Goal: Task Accomplishment & Management: Use online tool/utility

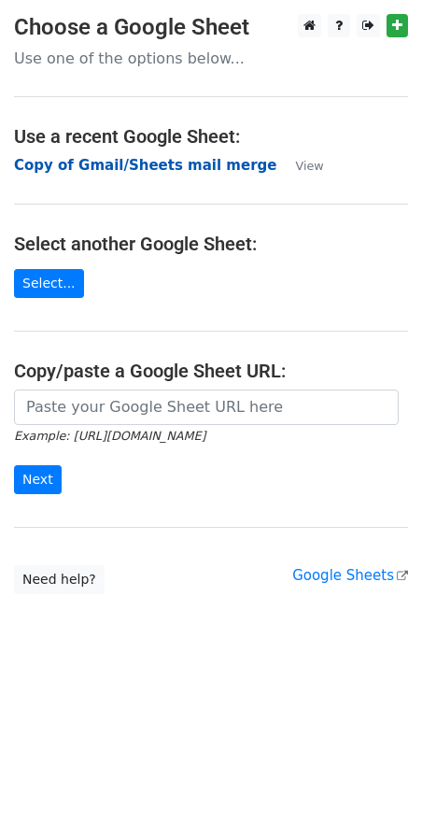
click at [137, 168] on strong "Copy of Gmail/Sheets mail merge" at bounding box center [145, 165] width 262 height 17
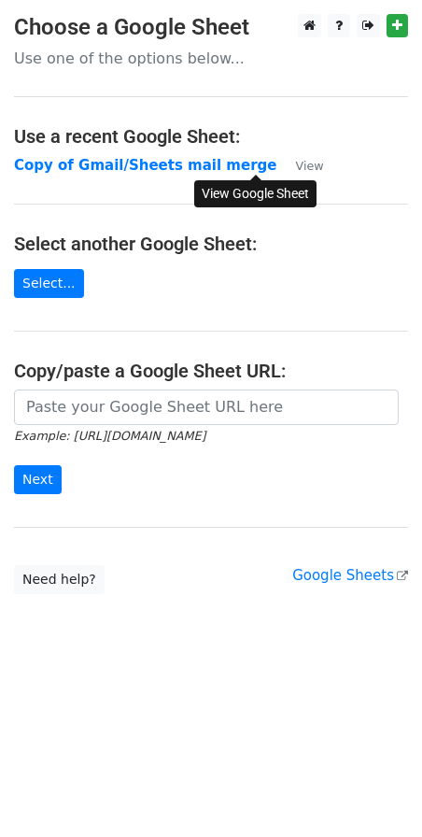
click at [295, 164] on small "View" at bounding box center [309, 166] width 28 height 14
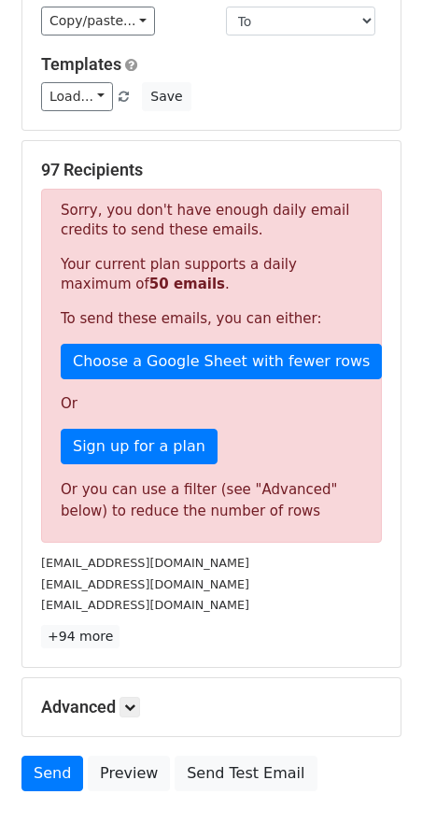
scroll to position [249, 0]
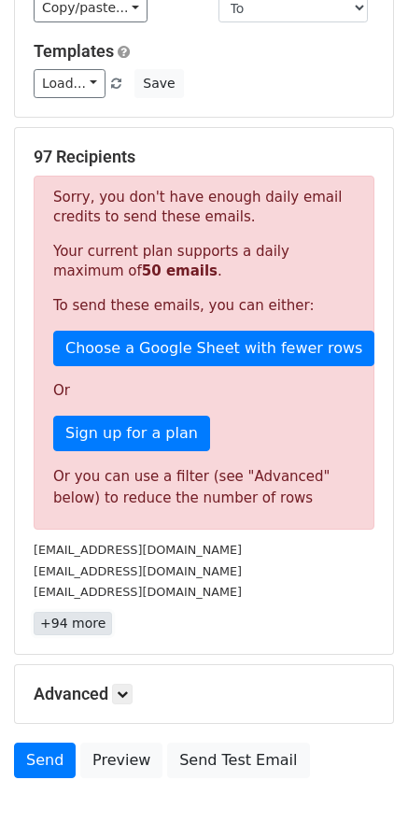
click at [82, 612] on link "+94 more" at bounding box center [73, 623] width 78 height 23
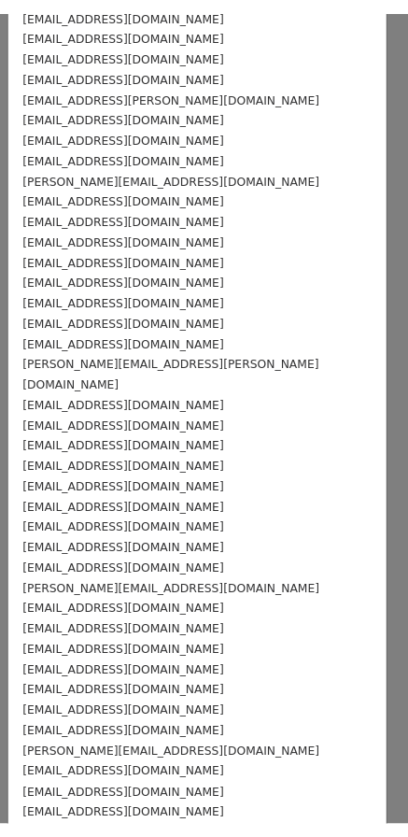
scroll to position [0, 0]
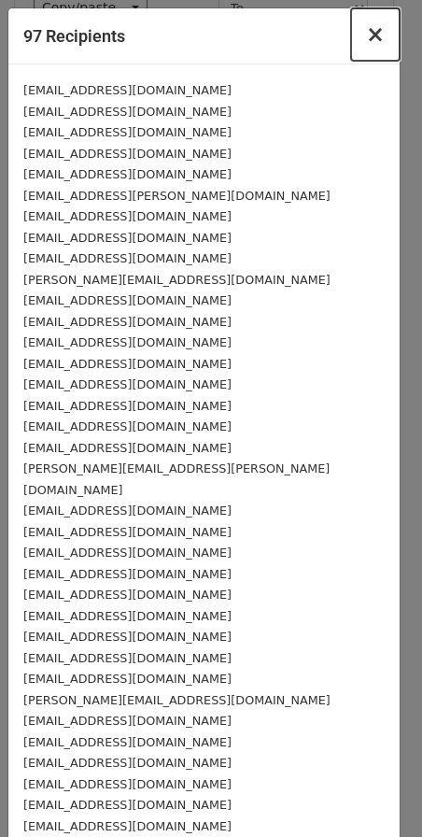
click at [366, 45] on span "×" at bounding box center [375, 34] width 19 height 26
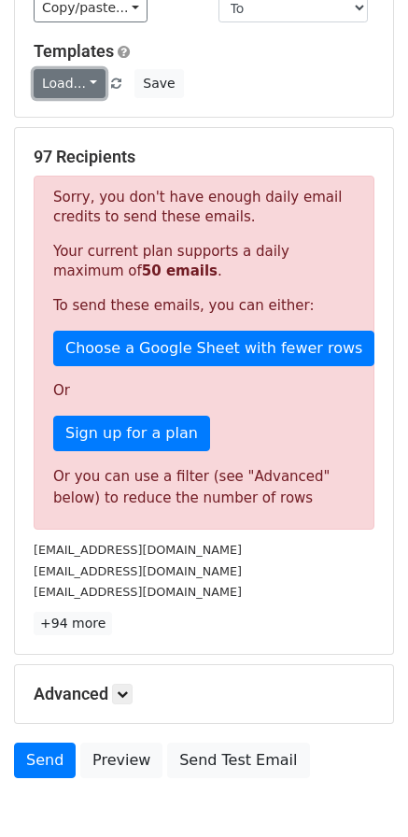
click at [74, 76] on link "Load..." at bounding box center [70, 83] width 72 height 29
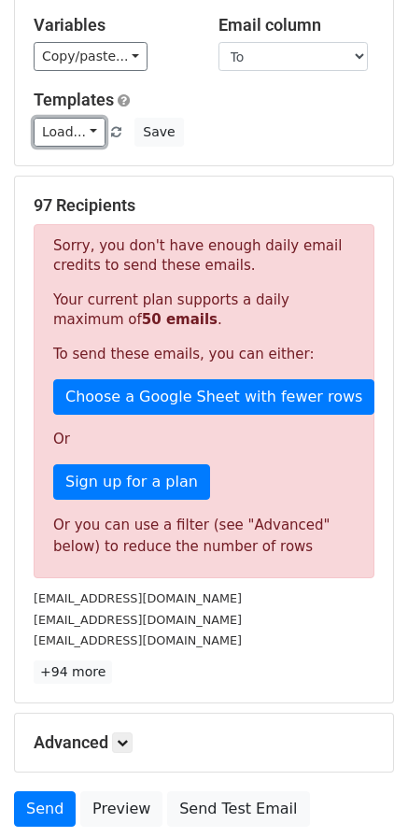
scroll to position [78, 0]
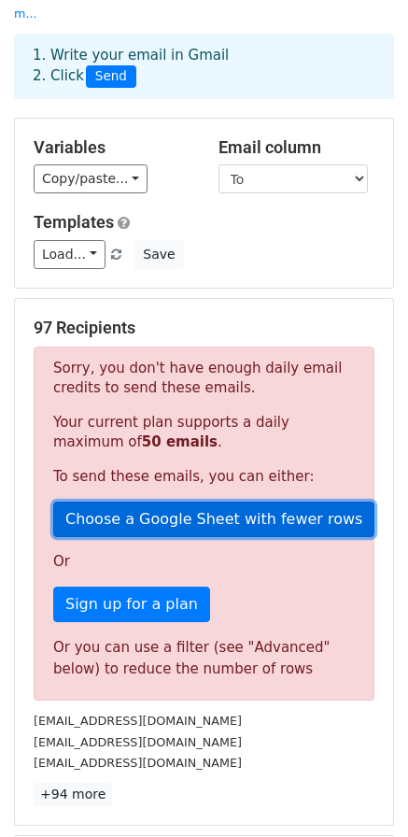
click at [165, 502] on link "Choose a Google Sheet with fewer rows" at bounding box center [213, 519] width 321 height 35
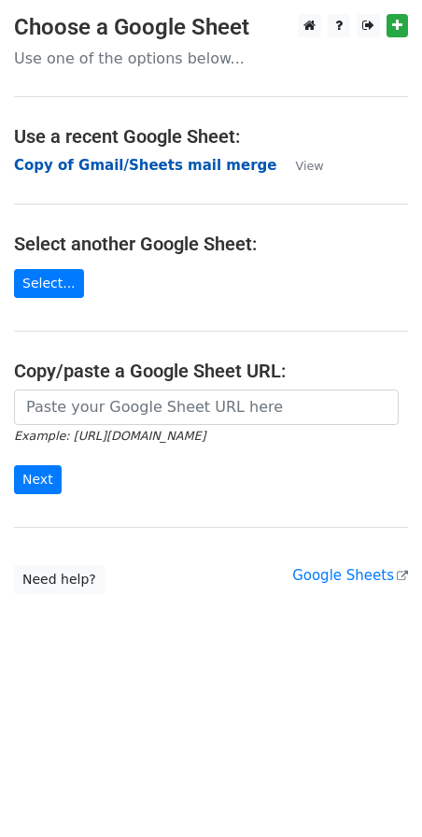
click at [121, 165] on strong "Copy of Gmail/Sheets mail merge" at bounding box center [145, 165] width 262 height 17
click at [113, 167] on strong "Copy of Gmail/Sheets mail merge" at bounding box center [145, 165] width 262 height 17
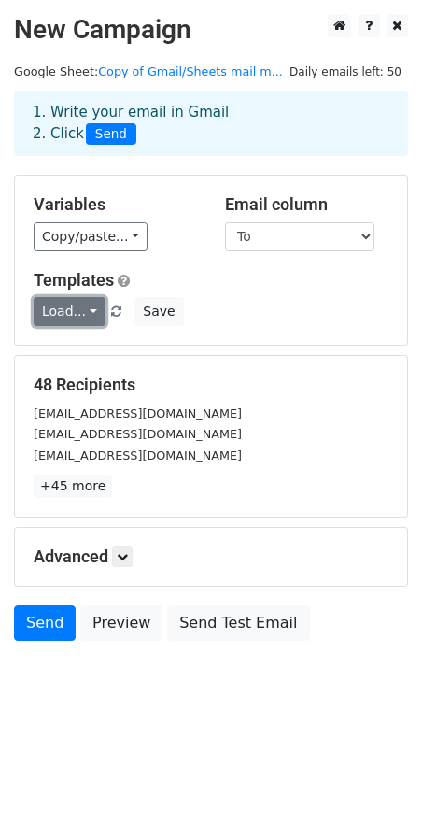
click at [72, 311] on link "Load..." at bounding box center [70, 311] width 72 height 29
click at [92, 336] on div "Banking Conultant" at bounding box center [126, 354] width 185 height 47
click at [85, 301] on link "Load..." at bounding box center [70, 311] width 72 height 29
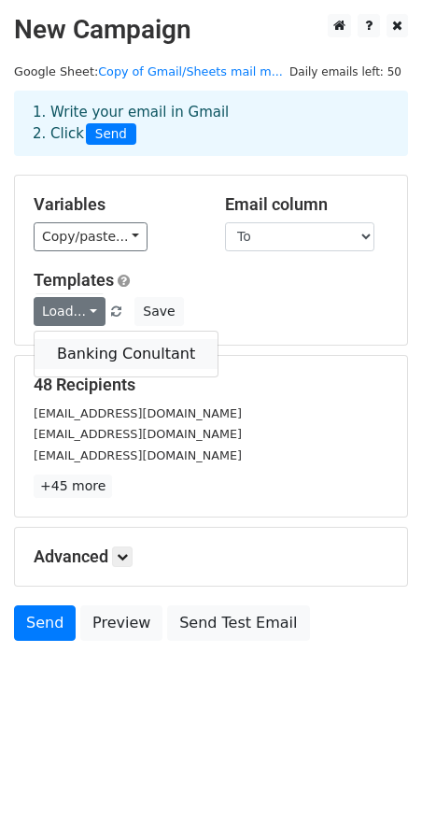
click at [93, 359] on link "Banking Conultant" at bounding box center [126, 354] width 183 height 30
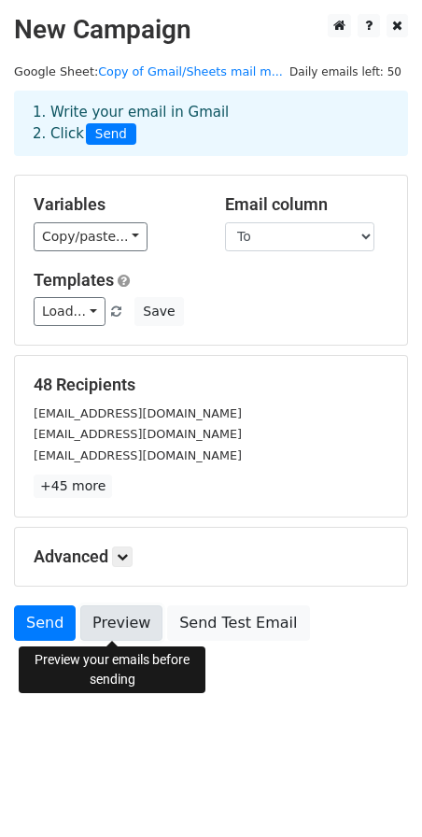
click at [129, 633] on link "Preview" at bounding box center [121, 622] width 82 height 35
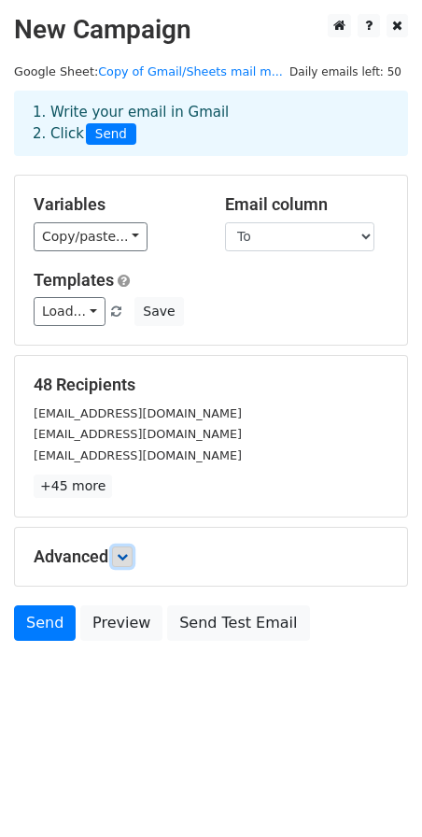
click at [120, 555] on link at bounding box center [122, 556] width 21 height 21
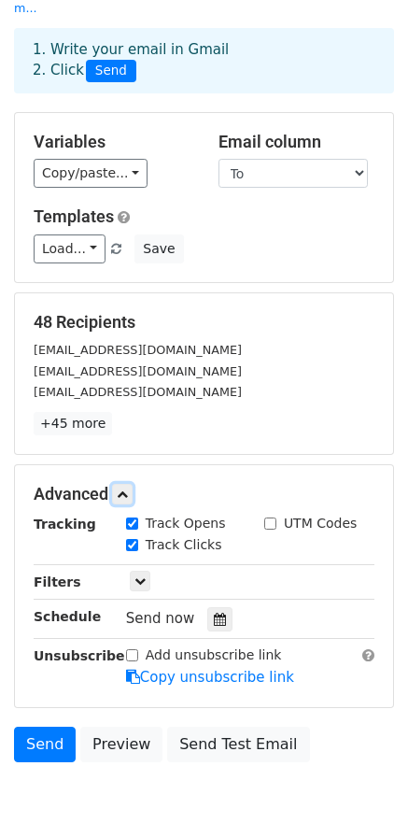
scroll to position [124, 0]
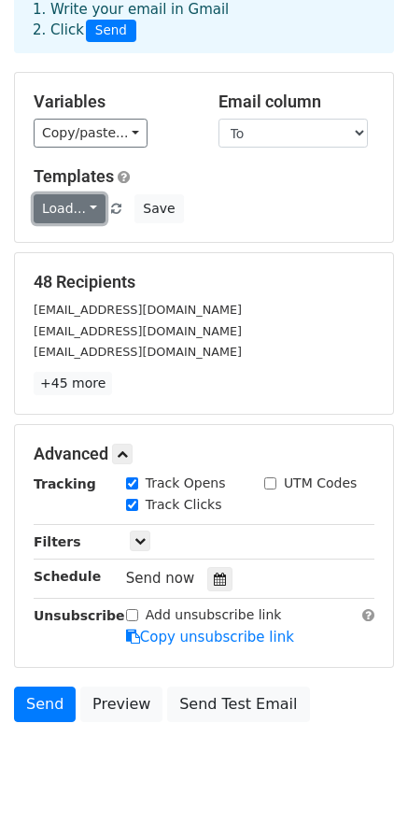
click at [90, 194] on link "Load..." at bounding box center [70, 208] width 72 height 29
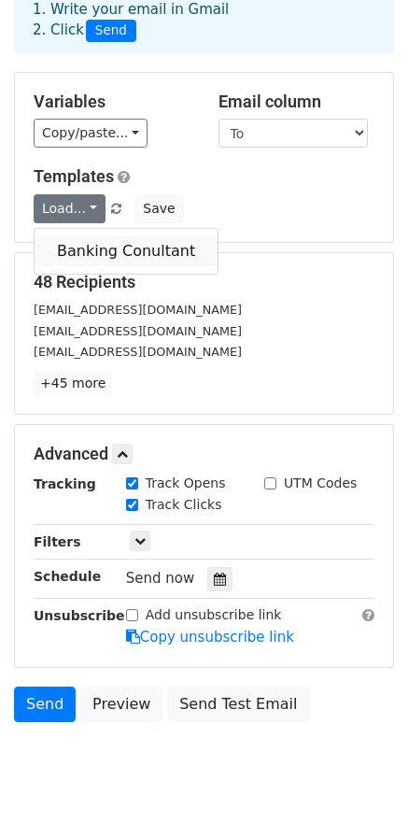
drag, startPoint x: 104, startPoint y: 225, endPoint x: 97, endPoint y: 234, distance: 11.4
click at [97, 236] on link "Banking Conultant" at bounding box center [126, 251] width 183 height 30
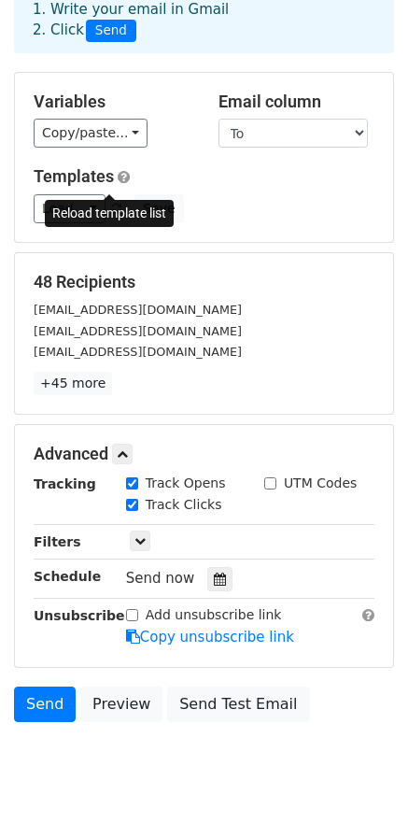
click at [111, 204] on span at bounding box center [116, 210] width 10 height 12
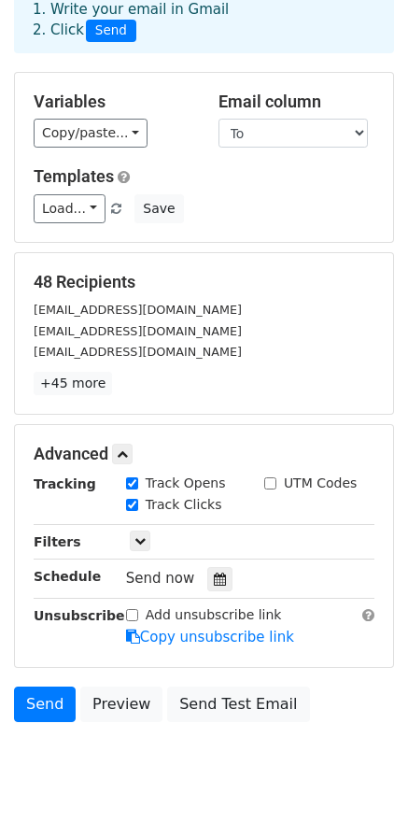
click at [111, 204] on span at bounding box center [116, 210] width 10 height 12
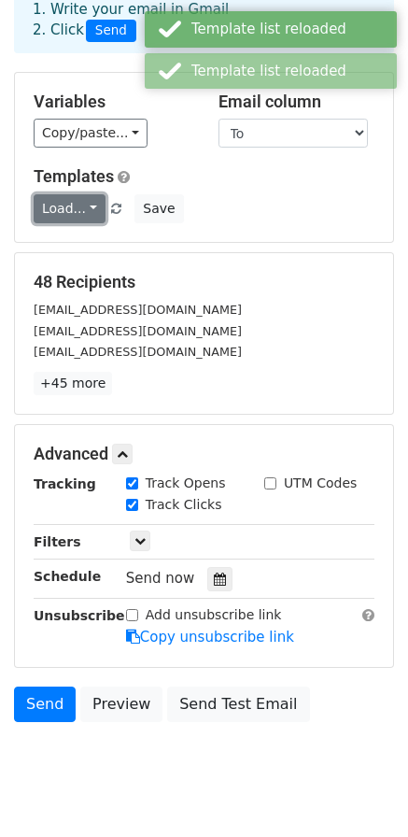
click at [66, 194] on link "Load..." at bounding box center [70, 208] width 72 height 29
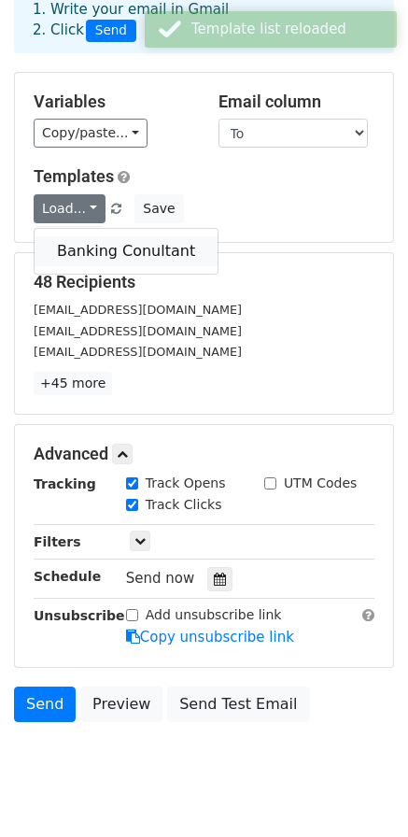
click at [85, 240] on link "Banking Conultant" at bounding box center [126, 251] width 183 height 30
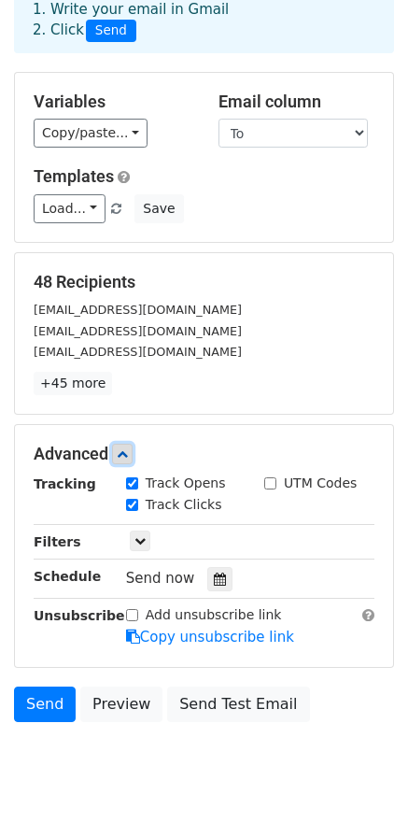
click at [118, 444] on link at bounding box center [122, 454] width 21 height 21
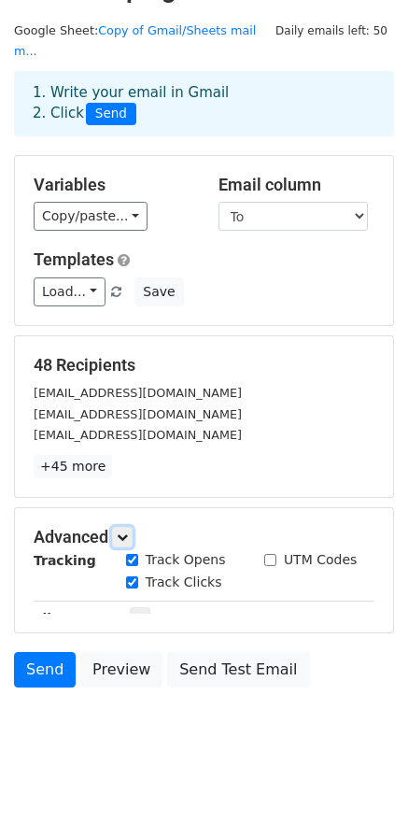
scroll to position [0, 0]
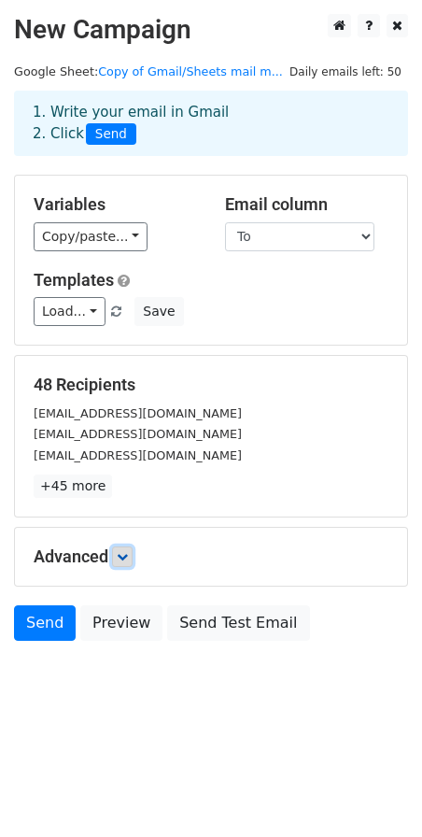
click at [123, 554] on icon at bounding box center [122, 556] width 11 height 11
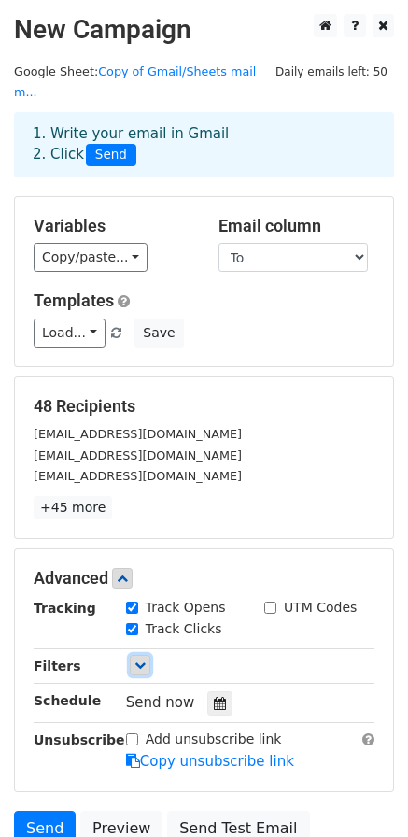
click at [144, 659] on icon at bounding box center [140, 664] width 11 height 11
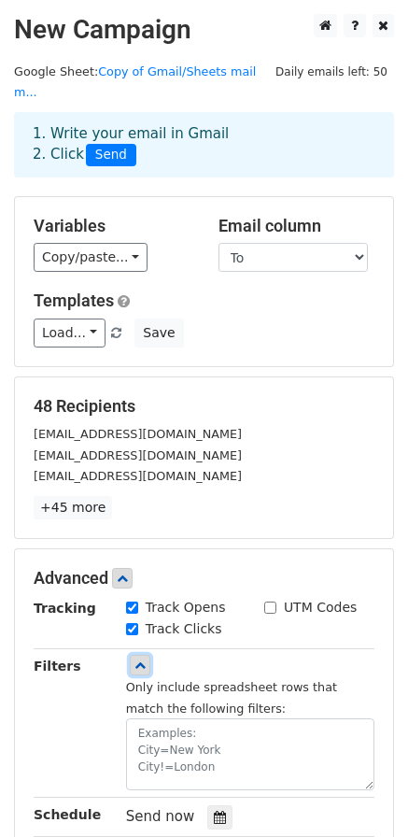
click at [144, 659] on icon at bounding box center [140, 664] width 11 height 11
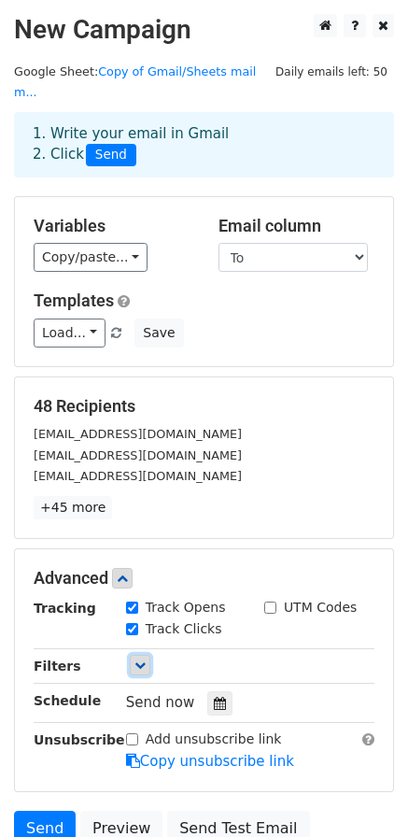
scroll to position [124, 0]
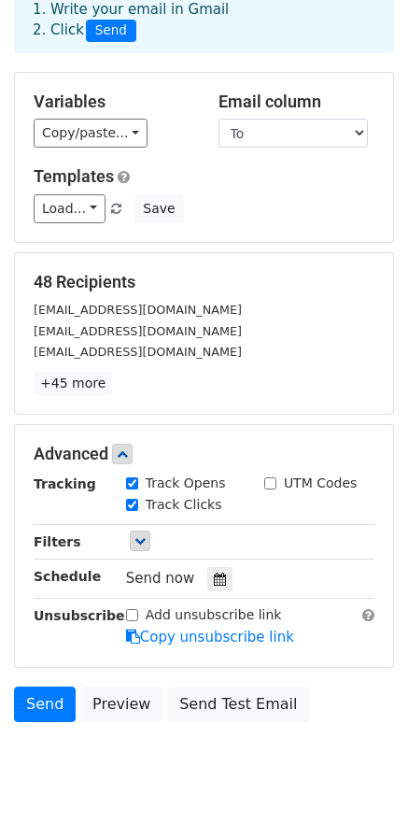
click at [81, 204] on div "Variables Copy/paste... {{{{Name}}}} {{To}} Email column {{Name}} To Templates …" at bounding box center [204, 157] width 378 height 169
click at [84, 194] on link "Load..." at bounding box center [70, 208] width 72 height 29
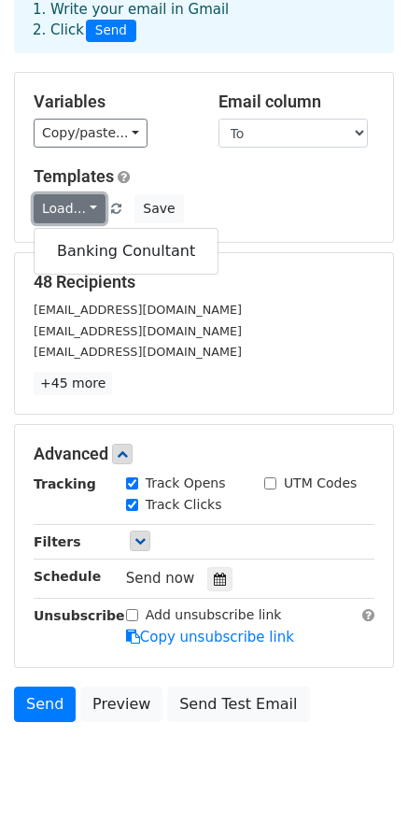
click at [84, 194] on link "Load..." at bounding box center [70, 208] width 72 height 29
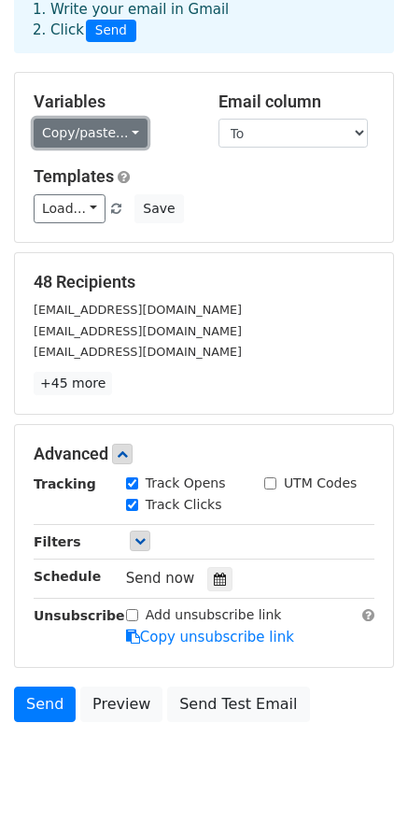
click at [113, 120] on link "Copy/paste..." at bounding box center [91, 133] width 114 height 29
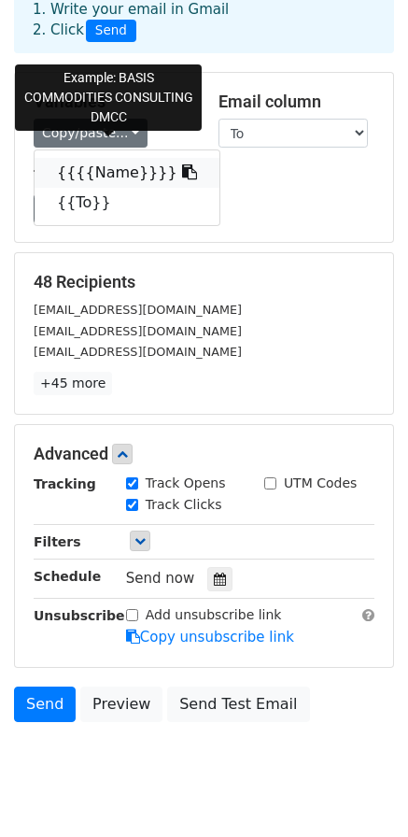
click at [90, 158] on link "{{{{Name}}}}" at bounding box center [127, 173] width 185 height 30
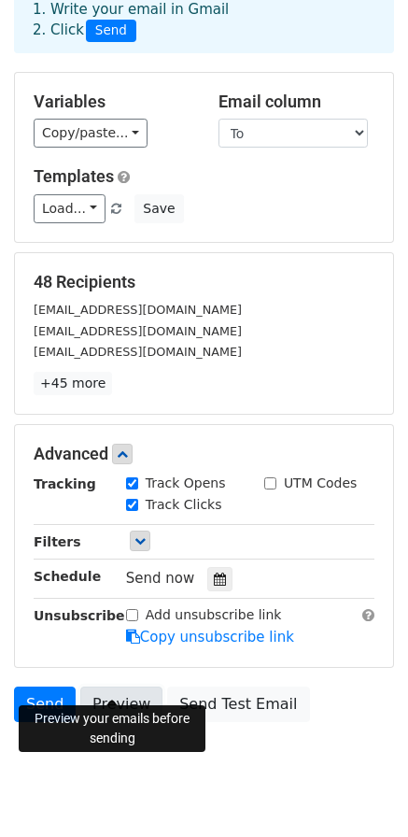
click at [118, 687] on link "Preview" at bounding box center [121, 704] width 82 height 35
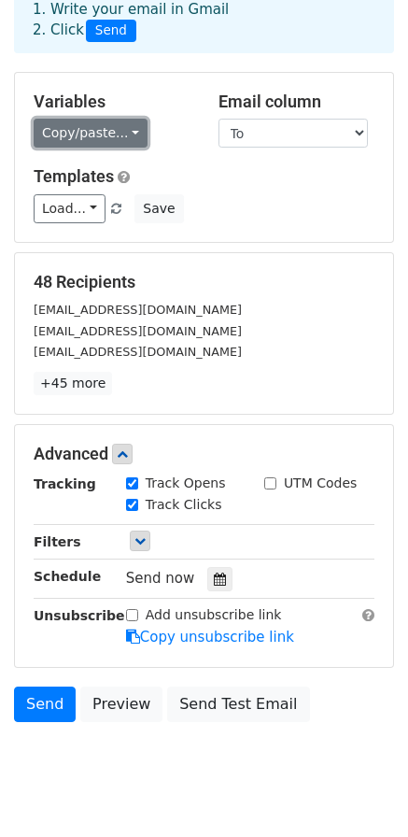
click at [127, 119] on link "Copy/paste..." at bounding box center [91, 133] width 114 height 29
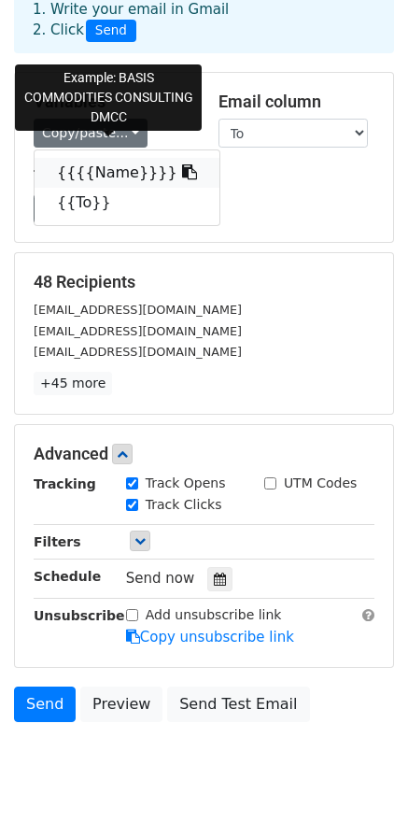
click at [182, 164] on icon at bounding box center [189, 171] width 15 height 15
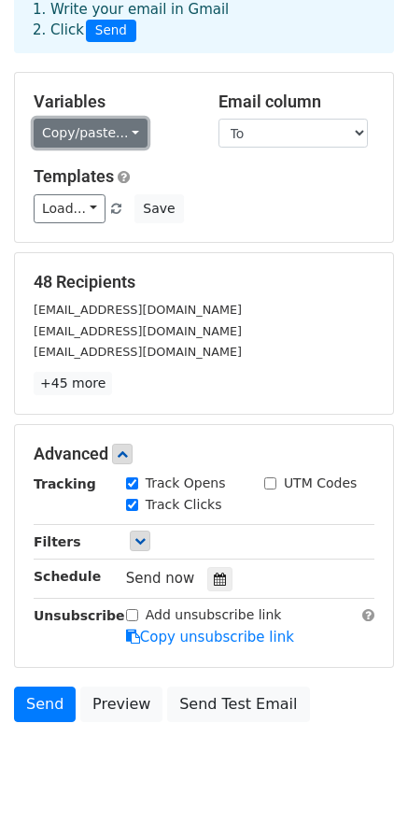
click at [113, 122] on link "Copy/paste..." at bounding box center [91, 133] width 114 height 29
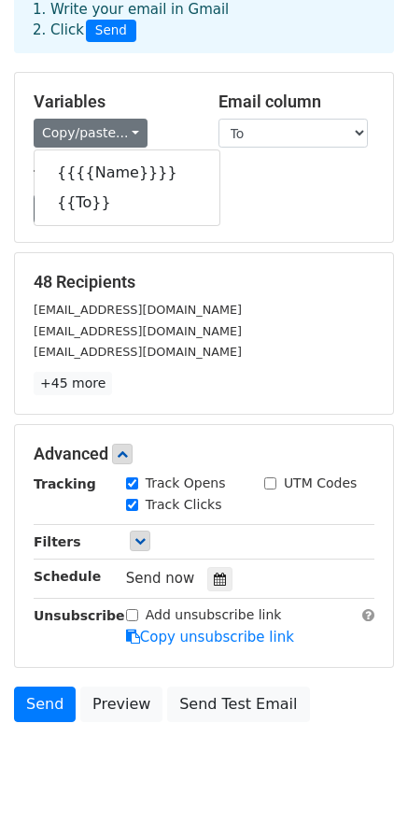
click at [261, 166] on h5 "Templates" at bounding box center [204, 176] width 341 height 21
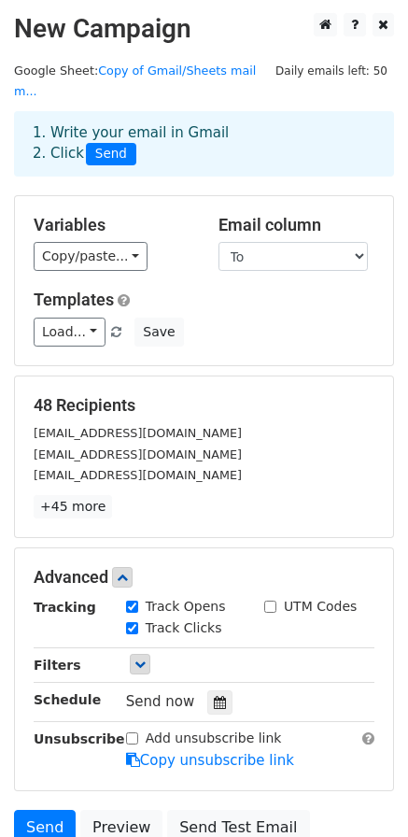
scroll to position [0, 0]
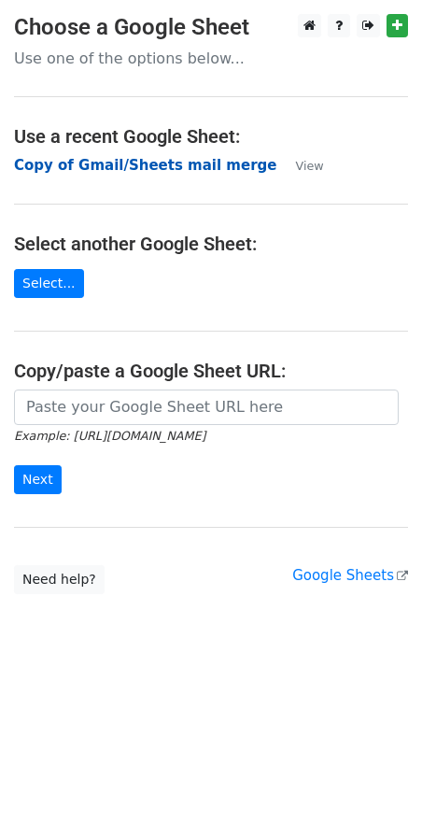
click at [183, 167] on strong "Copy of Gmail/Sheets mail merge" at bounding box center [145, 165] width 262 height 17
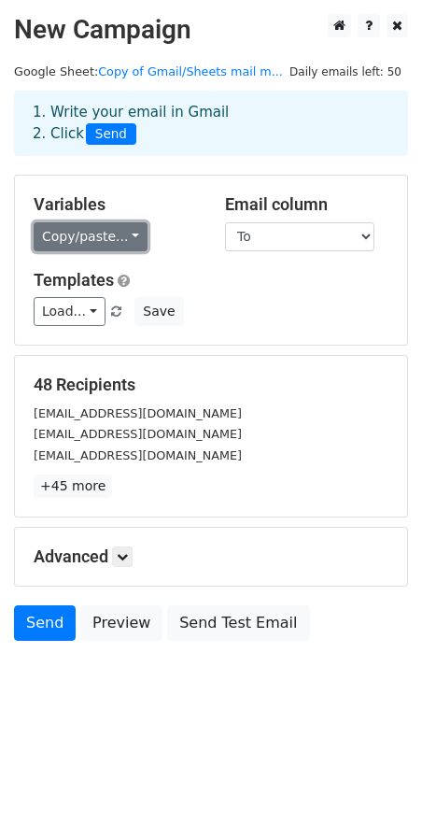
click at [112, 223] on link "Copy/paste..." at bounding box center [91, 236] width 114 height 29
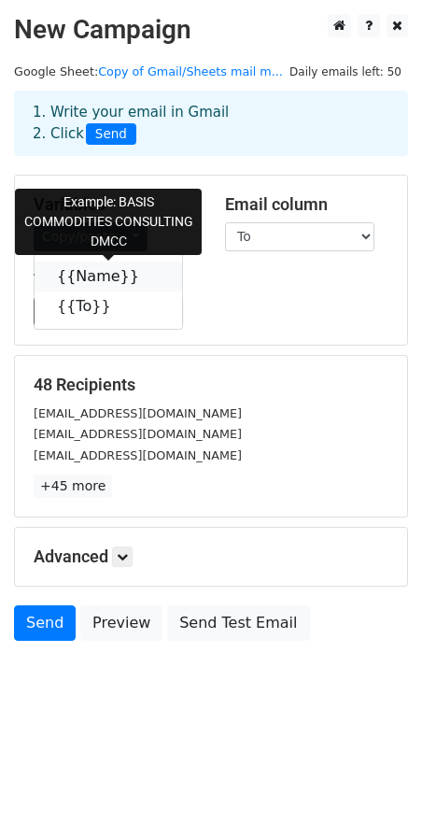
click at [144, 278] on icon at bounding box center [151, 275] width 15 height 15
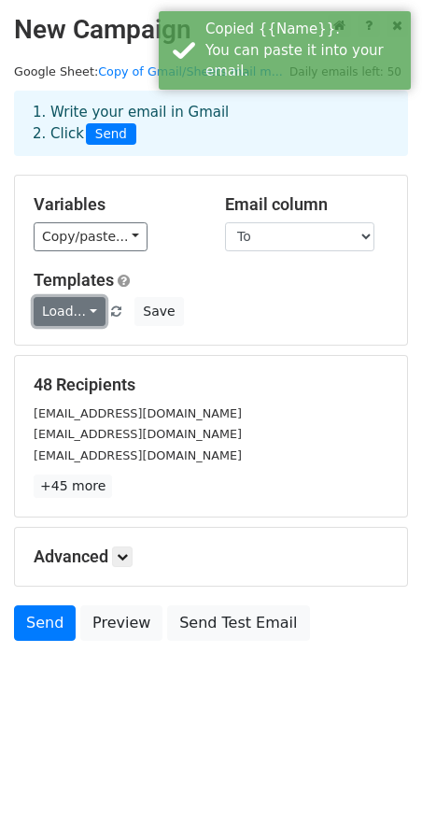
click at [75, 317] on link "Load..." at bounding box center [70, 311] width 72 height 29
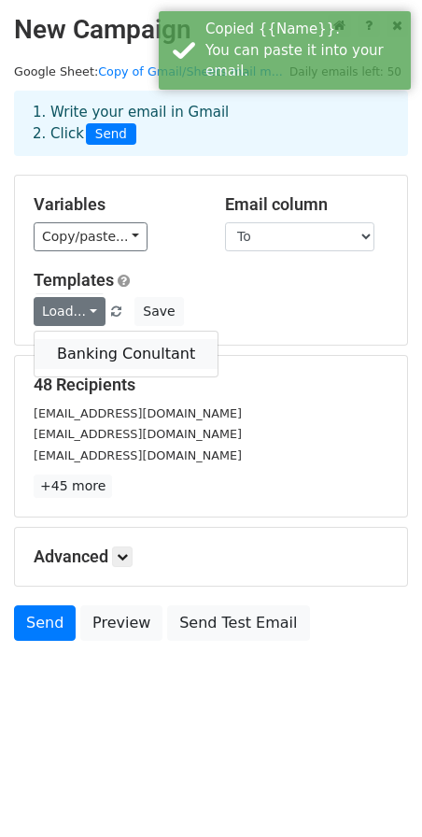
click at [77, 361] on link "Banking Conultant" at bounding box center [126, 354] width 183 height 30
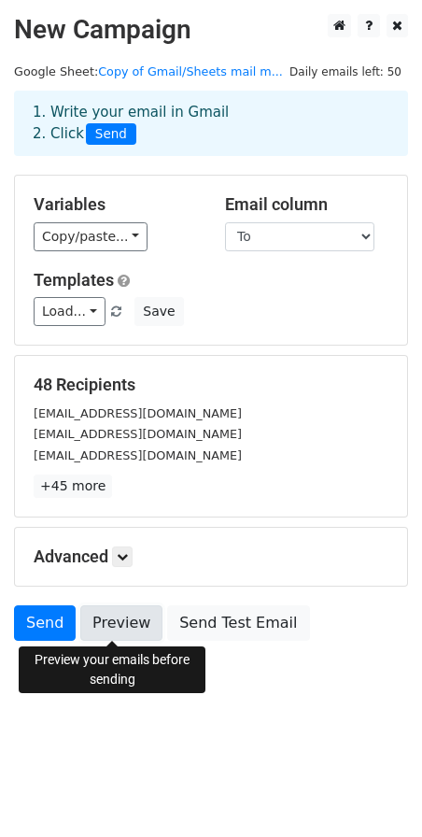
click at [138, 627] on link "Preview" at bounding box center [121, 622] width 82 height 35
click at [105, 631] on link "Preview" at bounding box center [121, 622] width 82 height 35
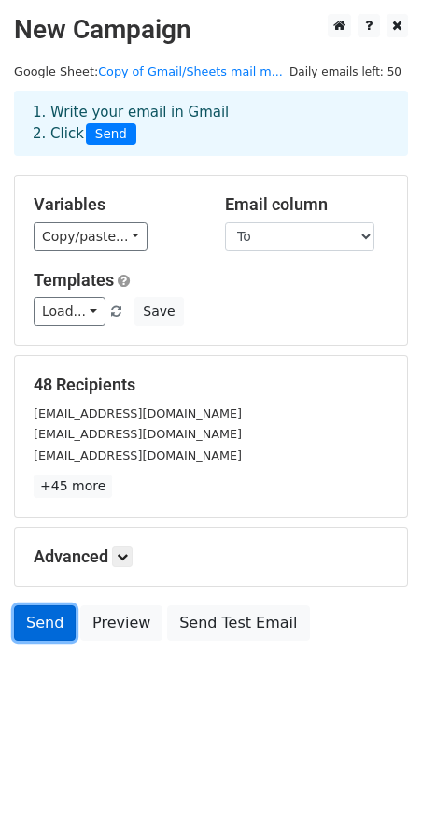
click at [57, 623] on link "Send" at bounding box center [45, 622] width 62 height 35
